Goal: Navigation & Orientation: Find specific page/section

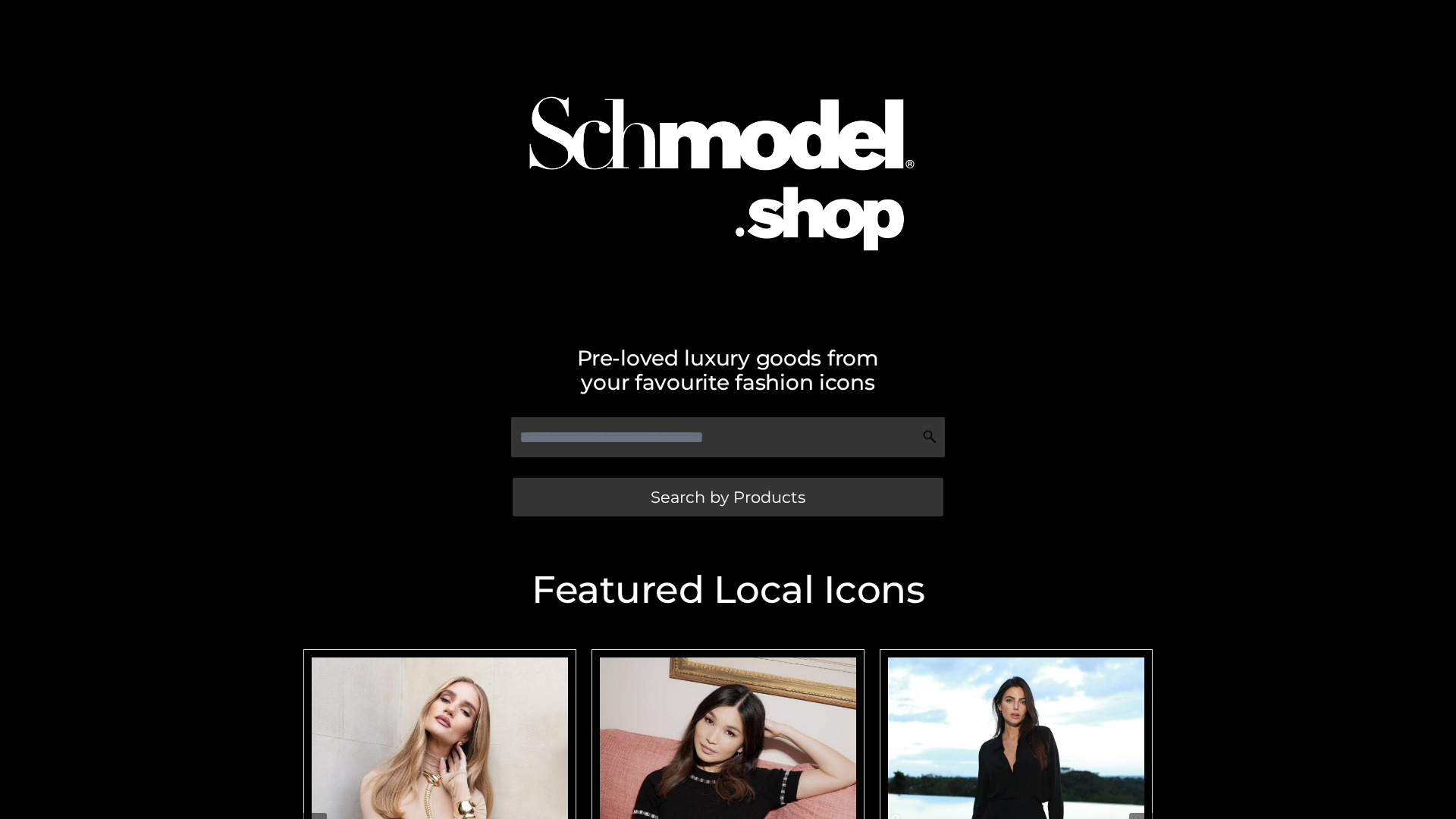
click at [727, 497] on span "Search by Products" at bounding box center [728, 497] width 155 height 16
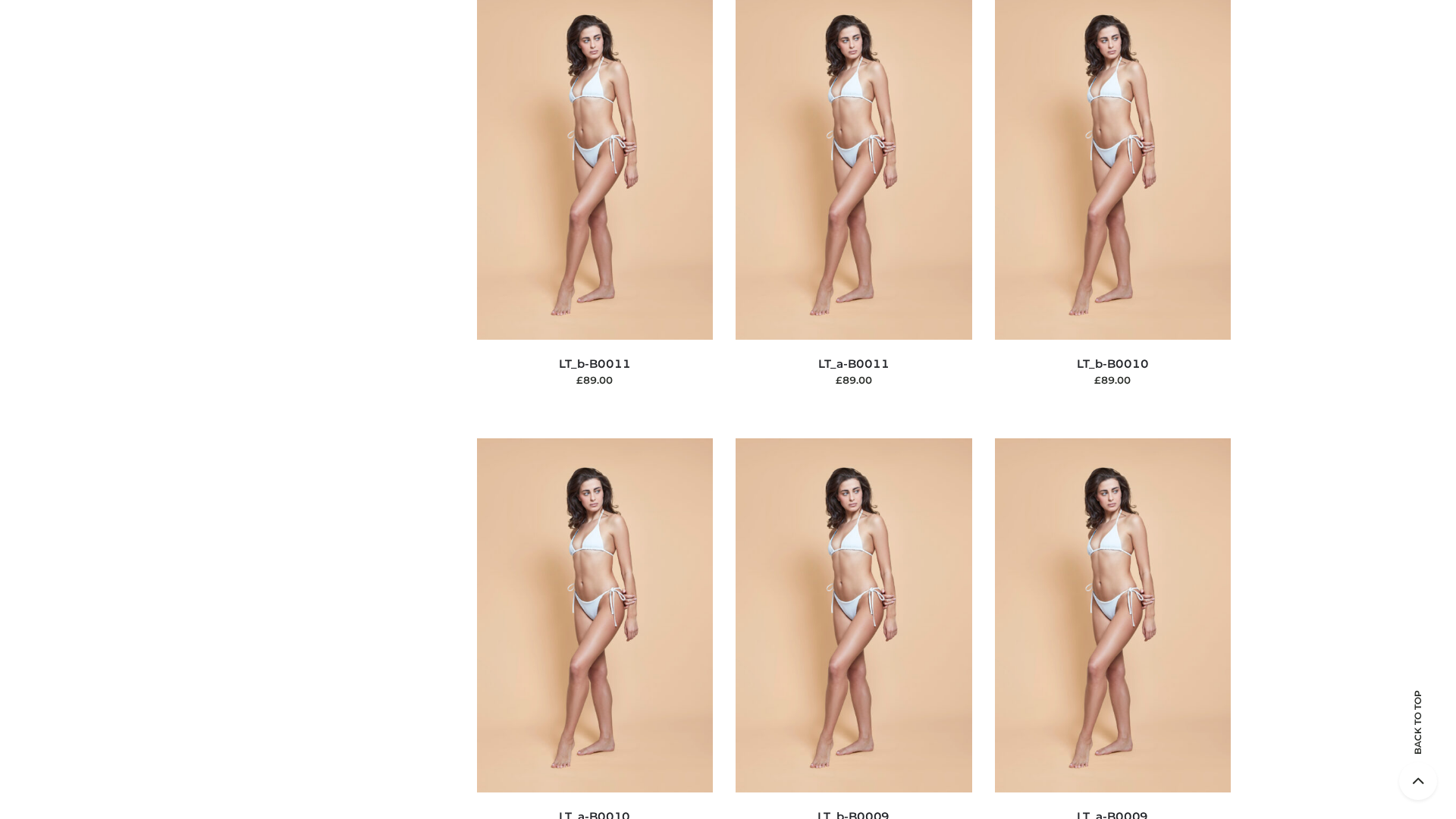
scroll to position [6810, 0]
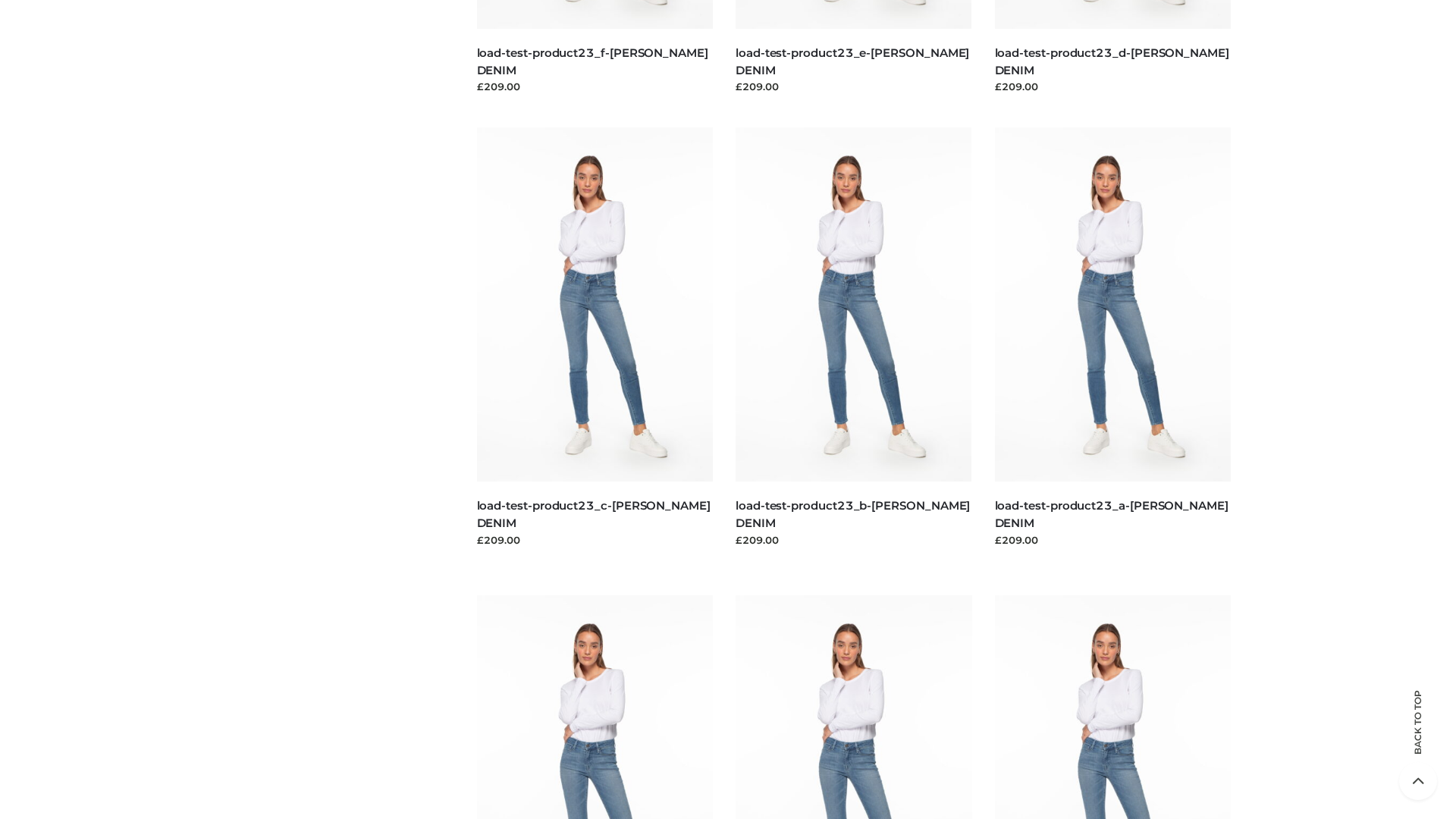
scroll to position [1330, 0]
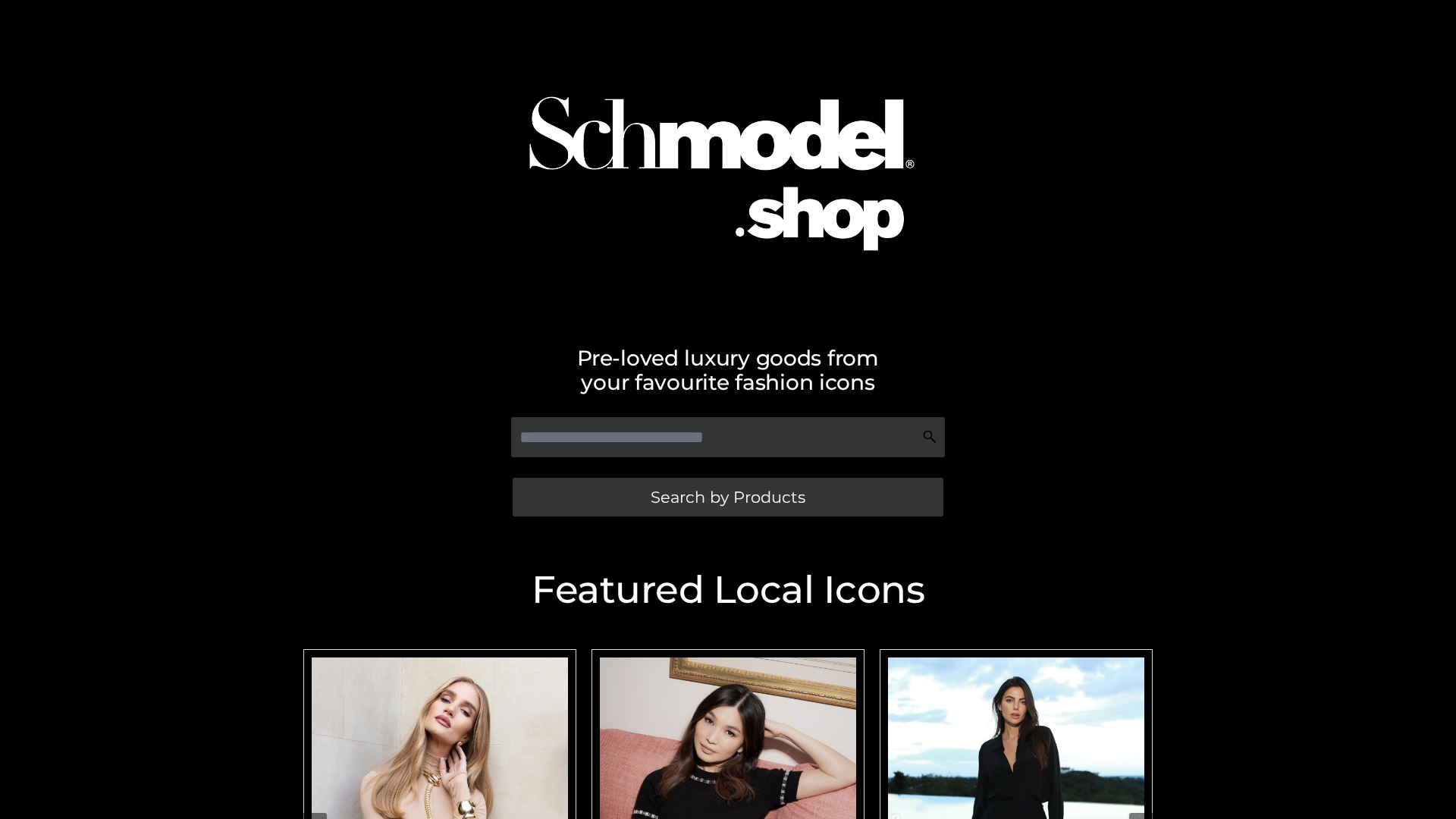
click at [727, 497] on span "Search by Products" at bounding box center [728, 497] width 155 height 16
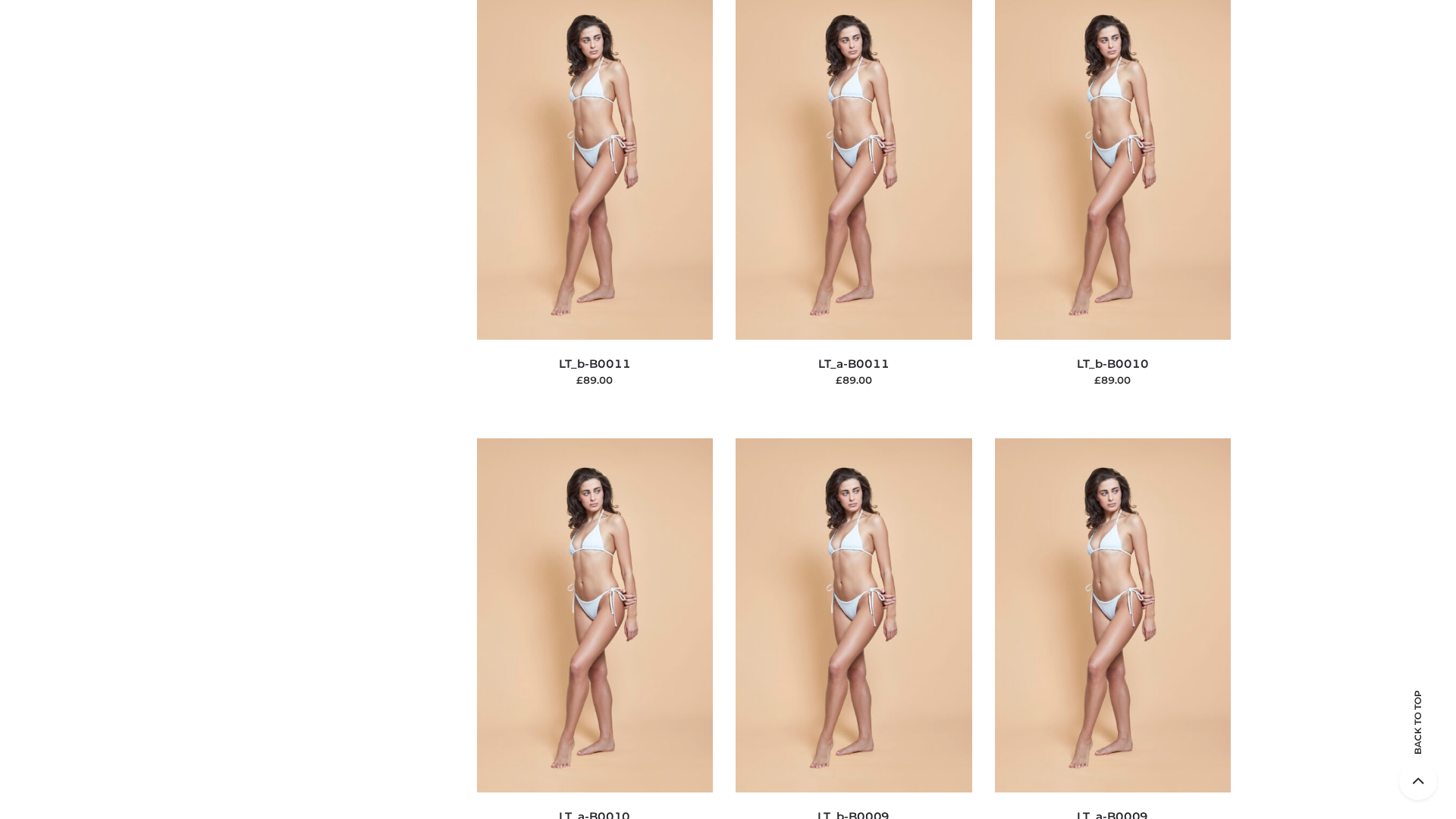
scroll to position [6810, 0]
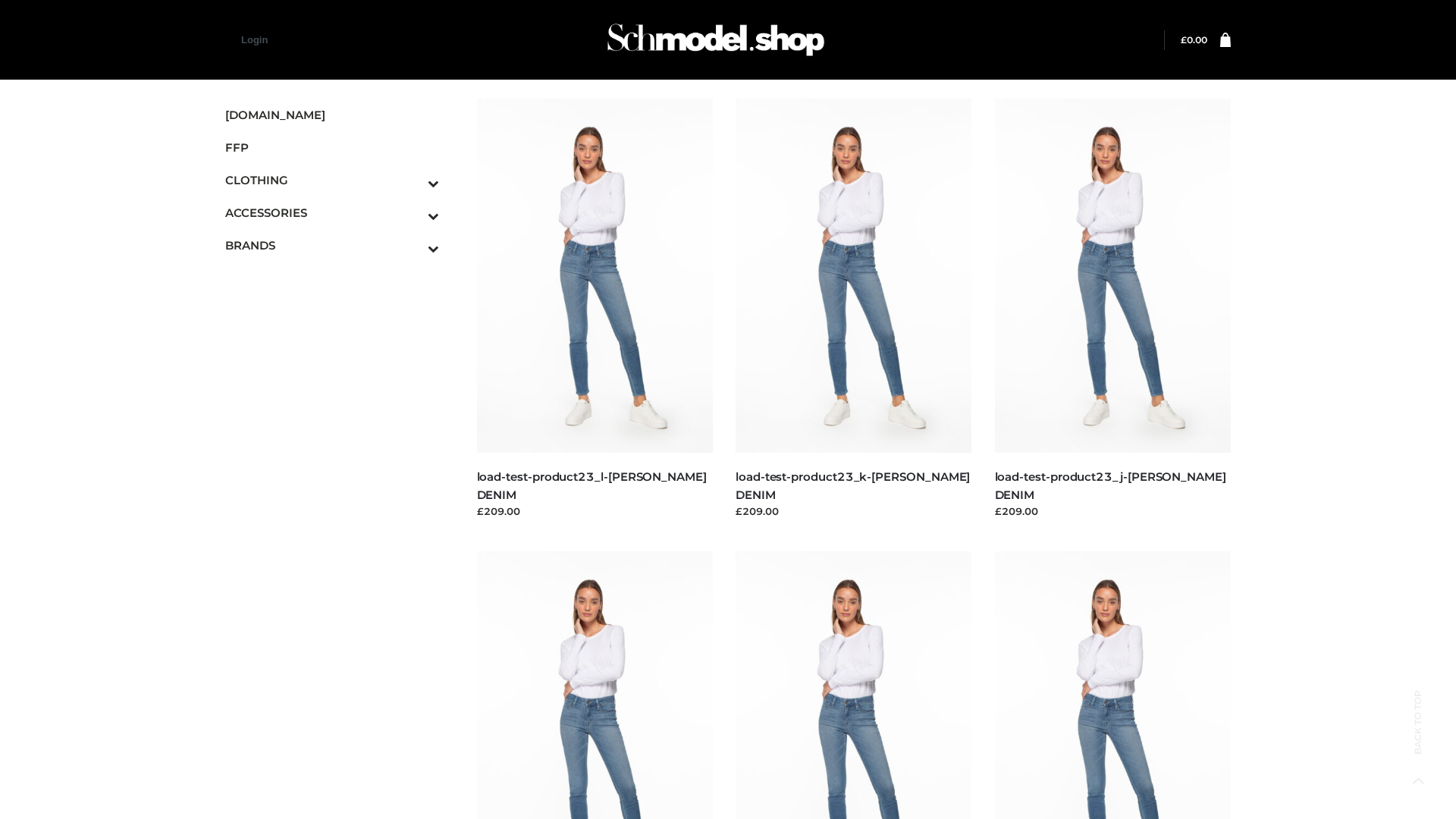
scroll to position [1330, 0]
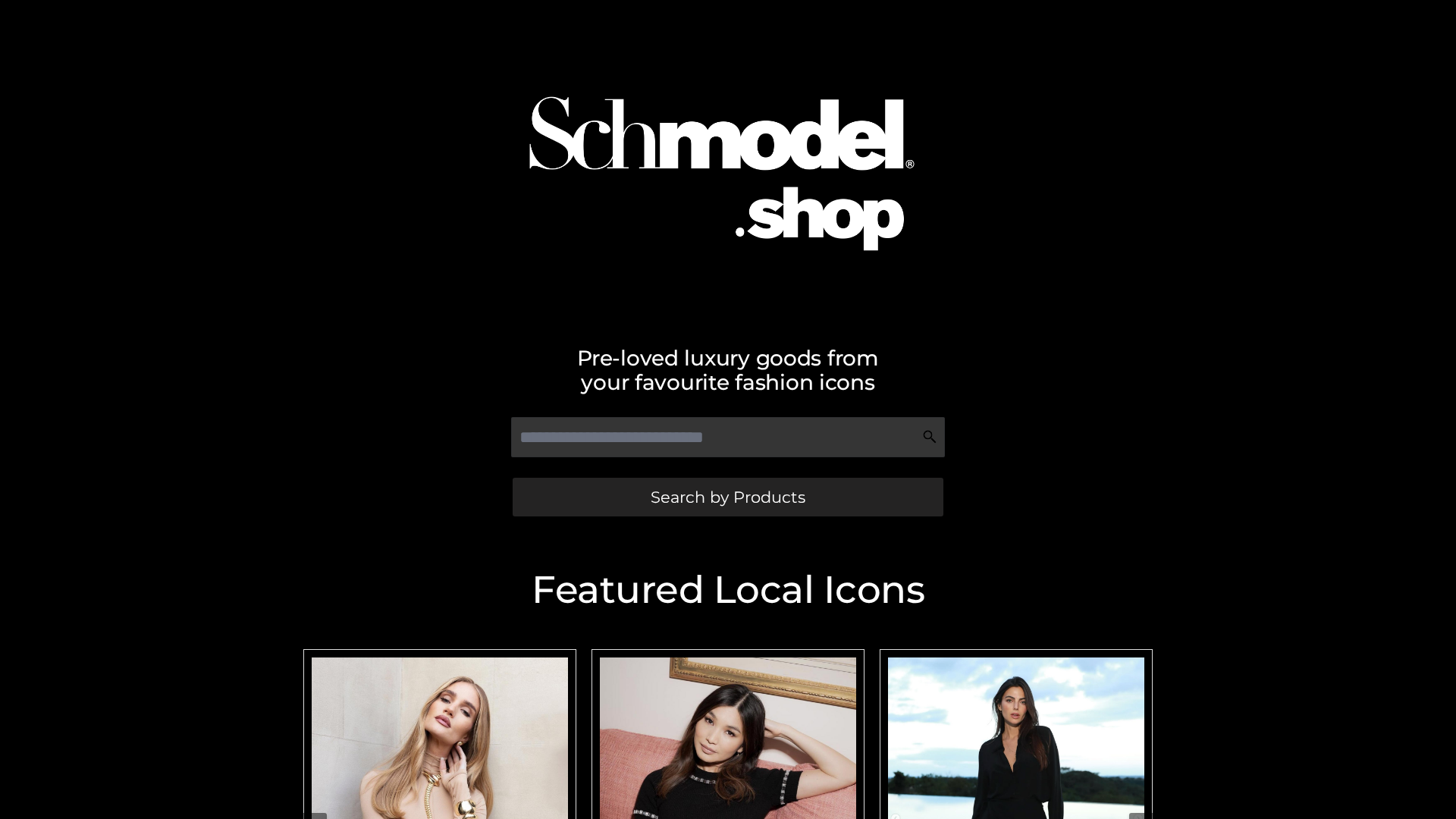
click at [727, 497] on span "Search by Products" at bounding box center [728, 497] width 155 height 16
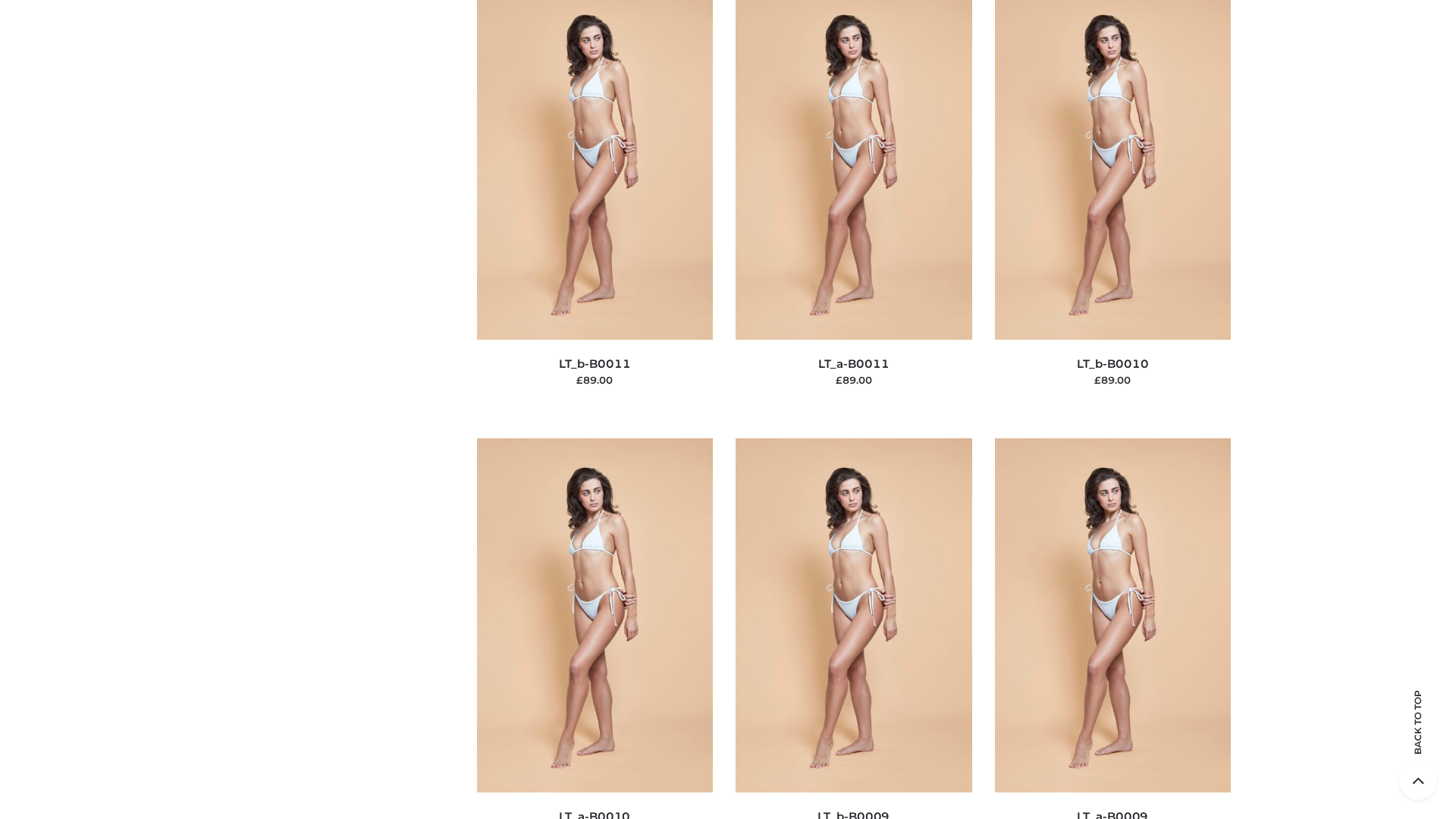
scroll to position [6810, 0]
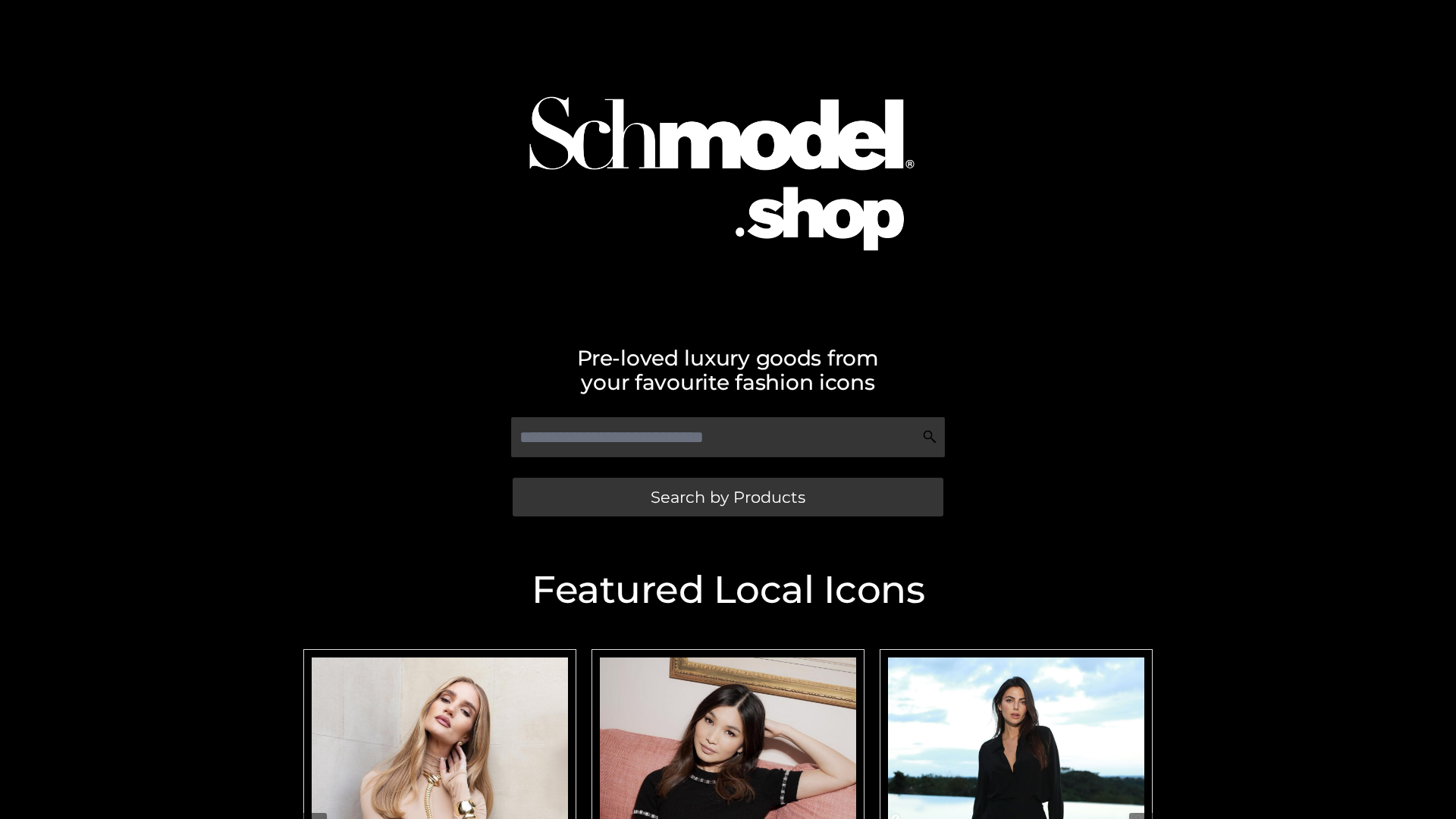
click at [727, 497] on span "Search by Products" at bounding box center [728, 497] width 155 height 16
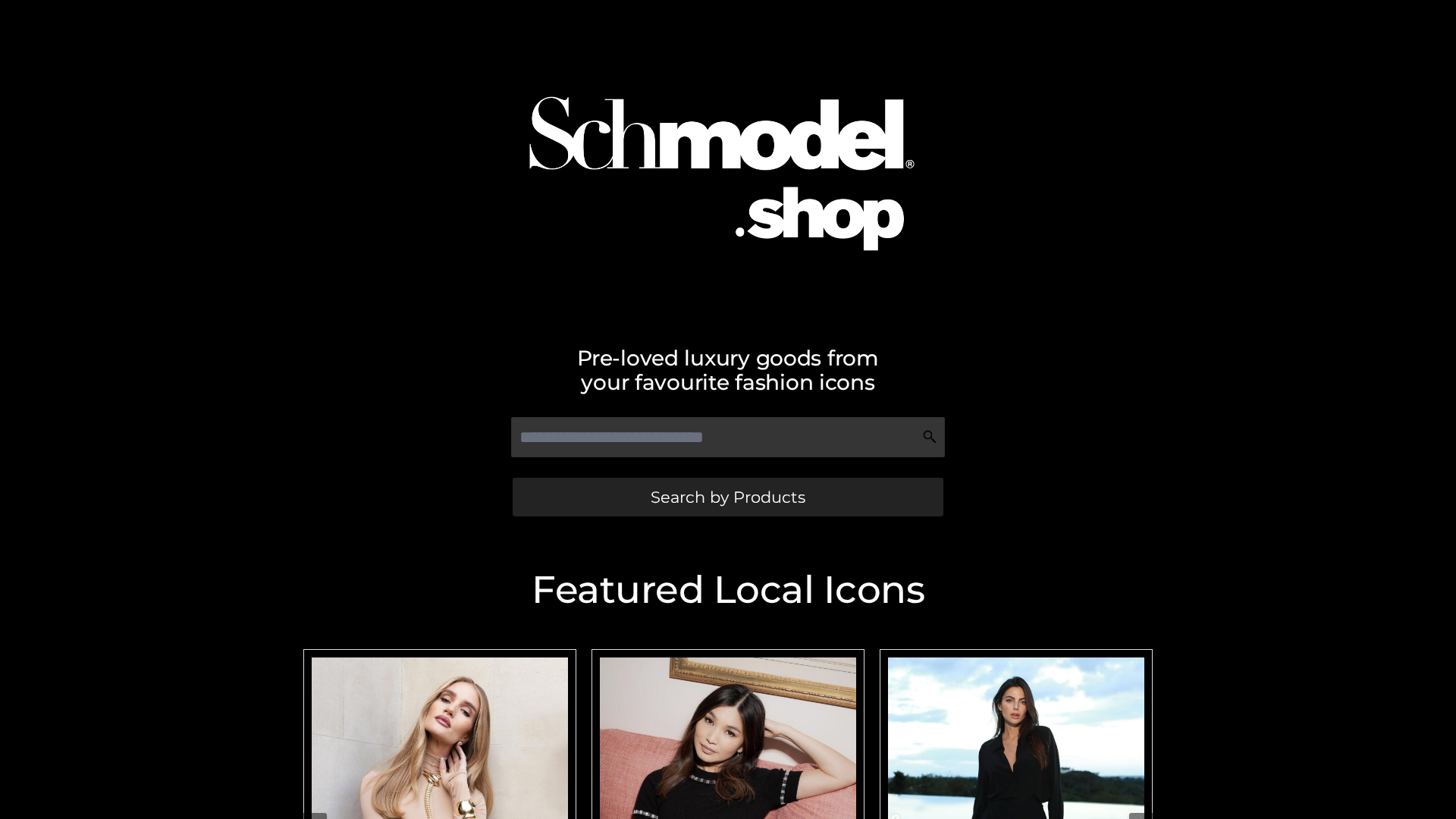
click at [727, 497] on span "Search by Products" at bounding box center [728, 497] width 155 height 16
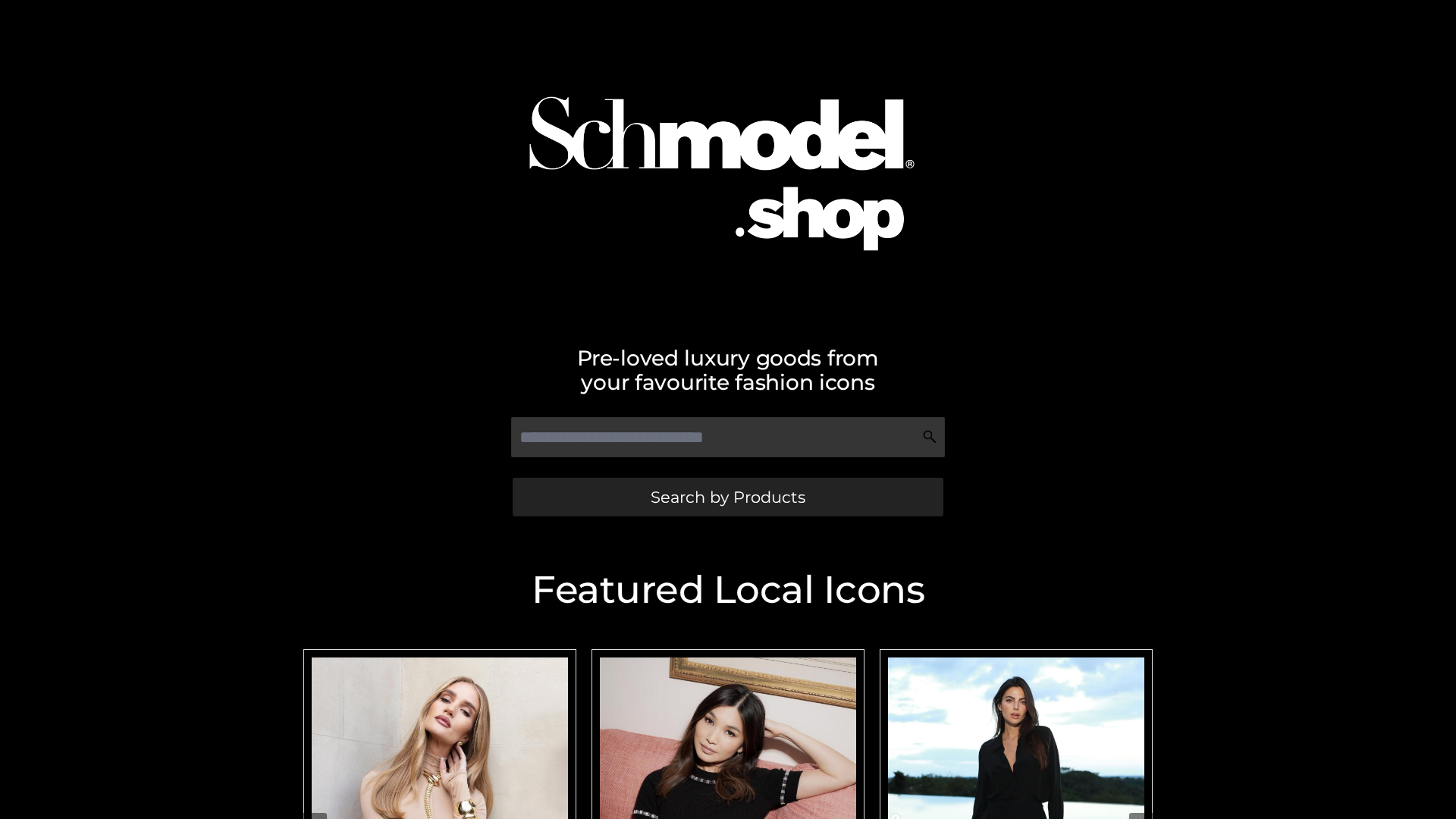
click at [727, 497] on span "Search by Products" at bounding box center [728, 497] width 155 height 16
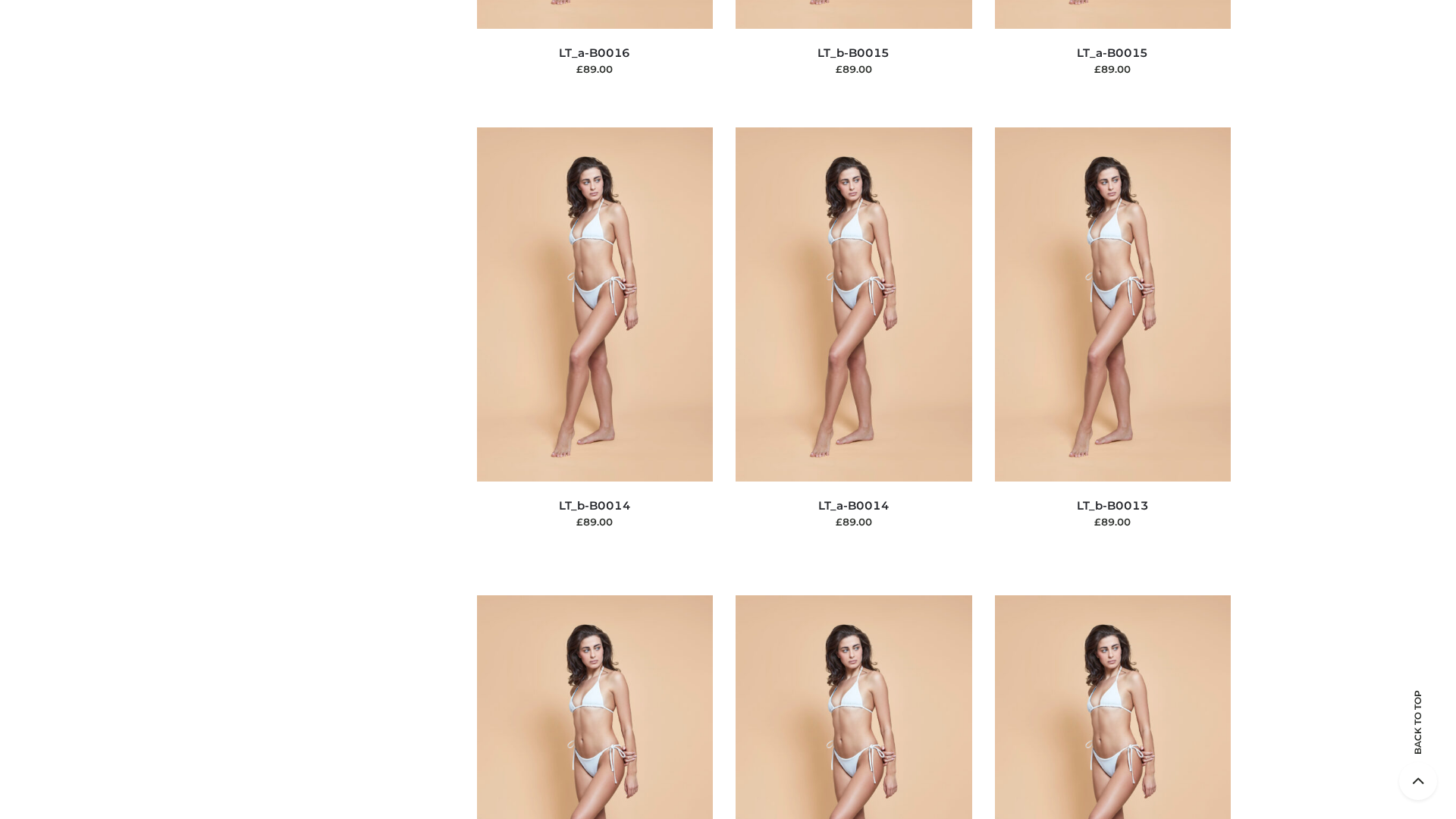
scroll to position [5393, 0]
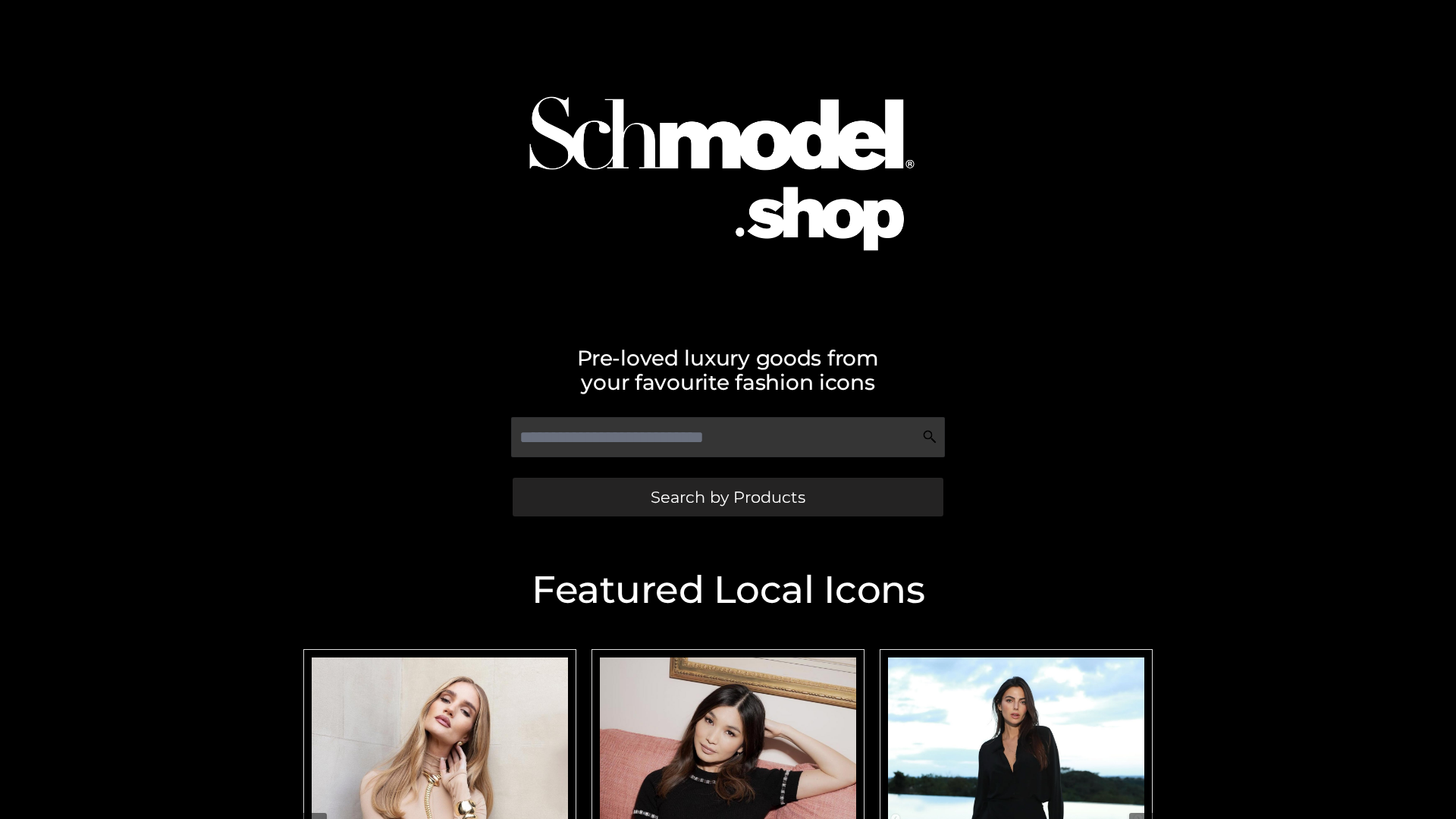
click at [727, 497] on span "Search by Products" at bounding box center [728, 497] width 155 height 16
